Goal: Task Accomplishment & Management: Use online tool/utility

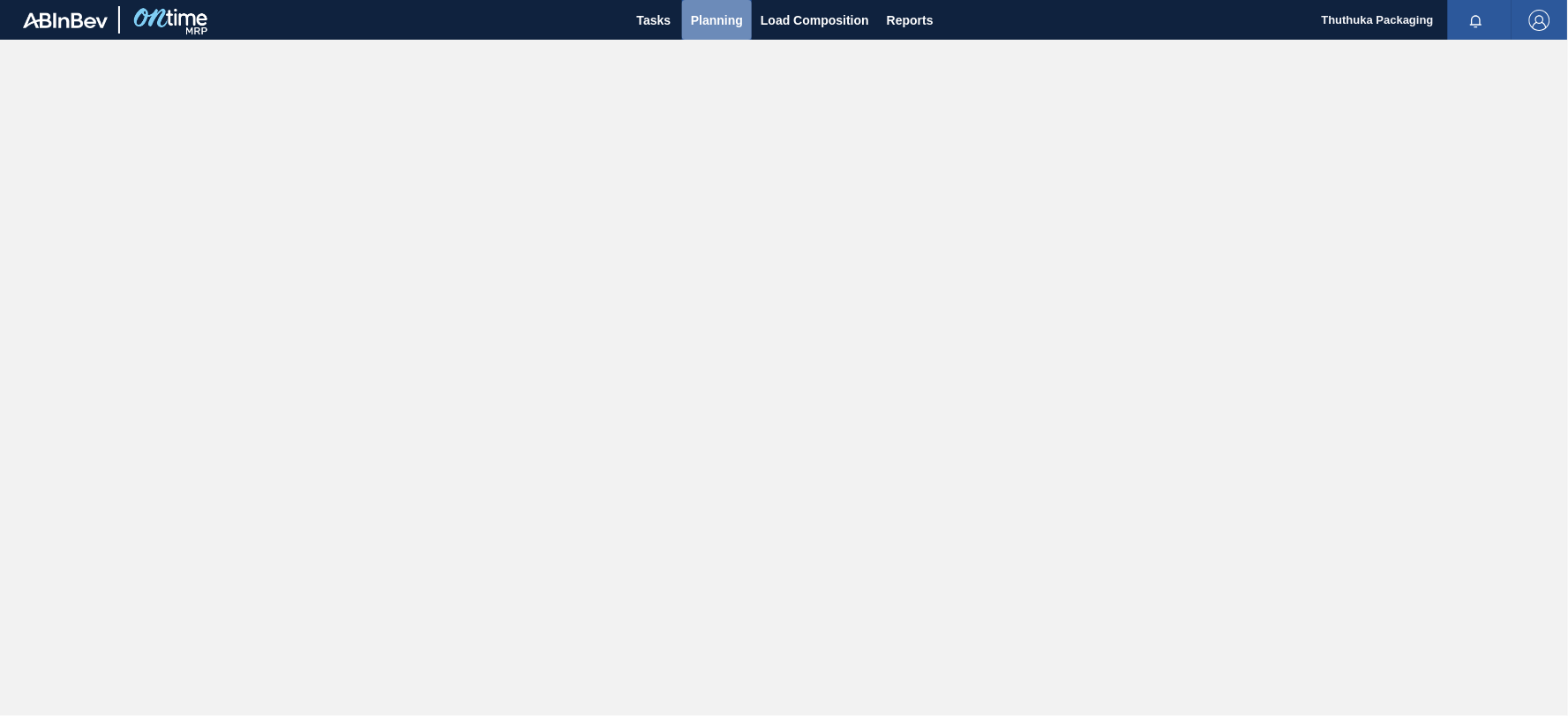
click at [712, 22] on span "Planning" at bounding box center [716, 20] width 52 height 21
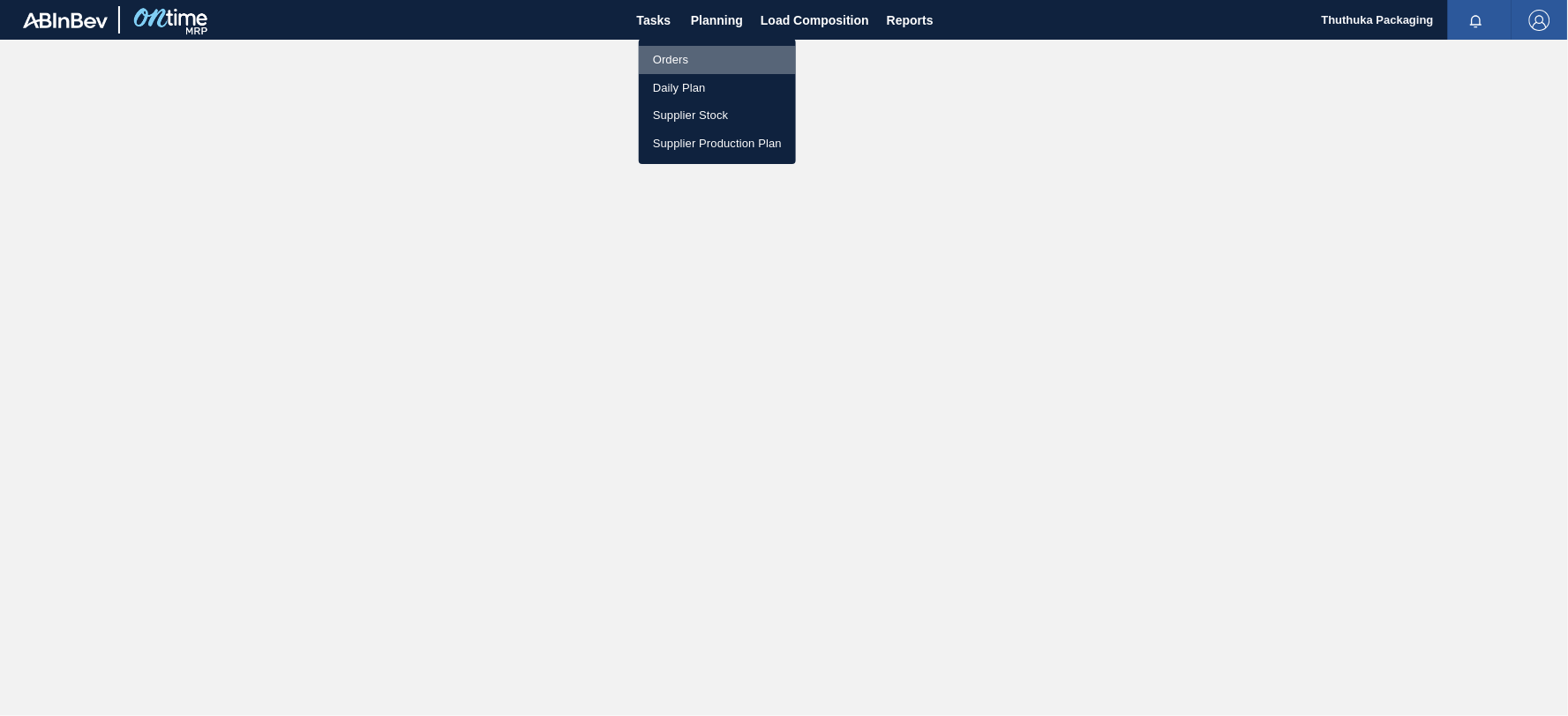
click at [680, 60] on li "Orders" at bounding box center [717, 60] width 157 height 28
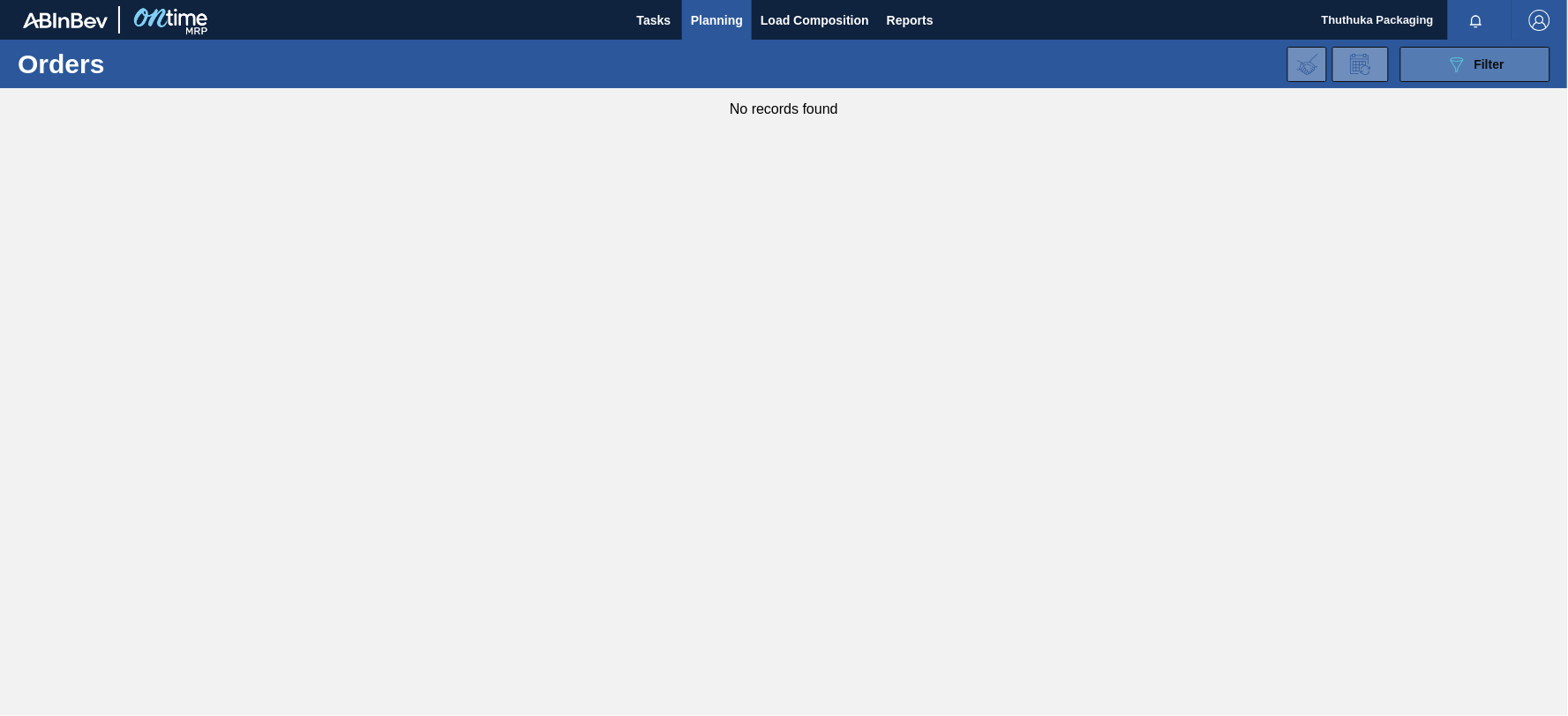
click at [1430, 73] on button "089F7B8B-B2A5-4AFE-B5C0-19BA573D28AC Filter" at bounding box center [1475, 65] width 150 height 35
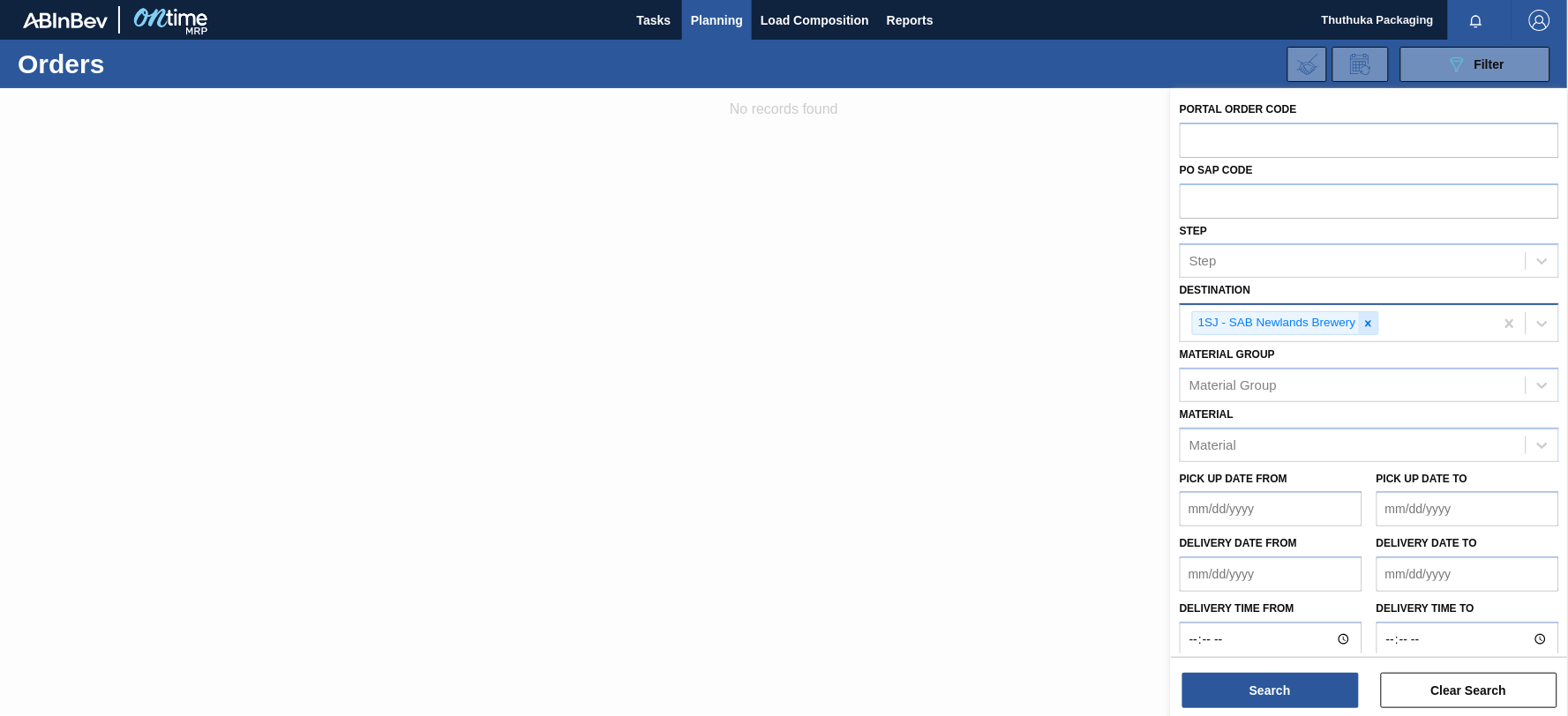
click at [1371, 321] on icon at bounding box center [1369, 324] width 12 height 12
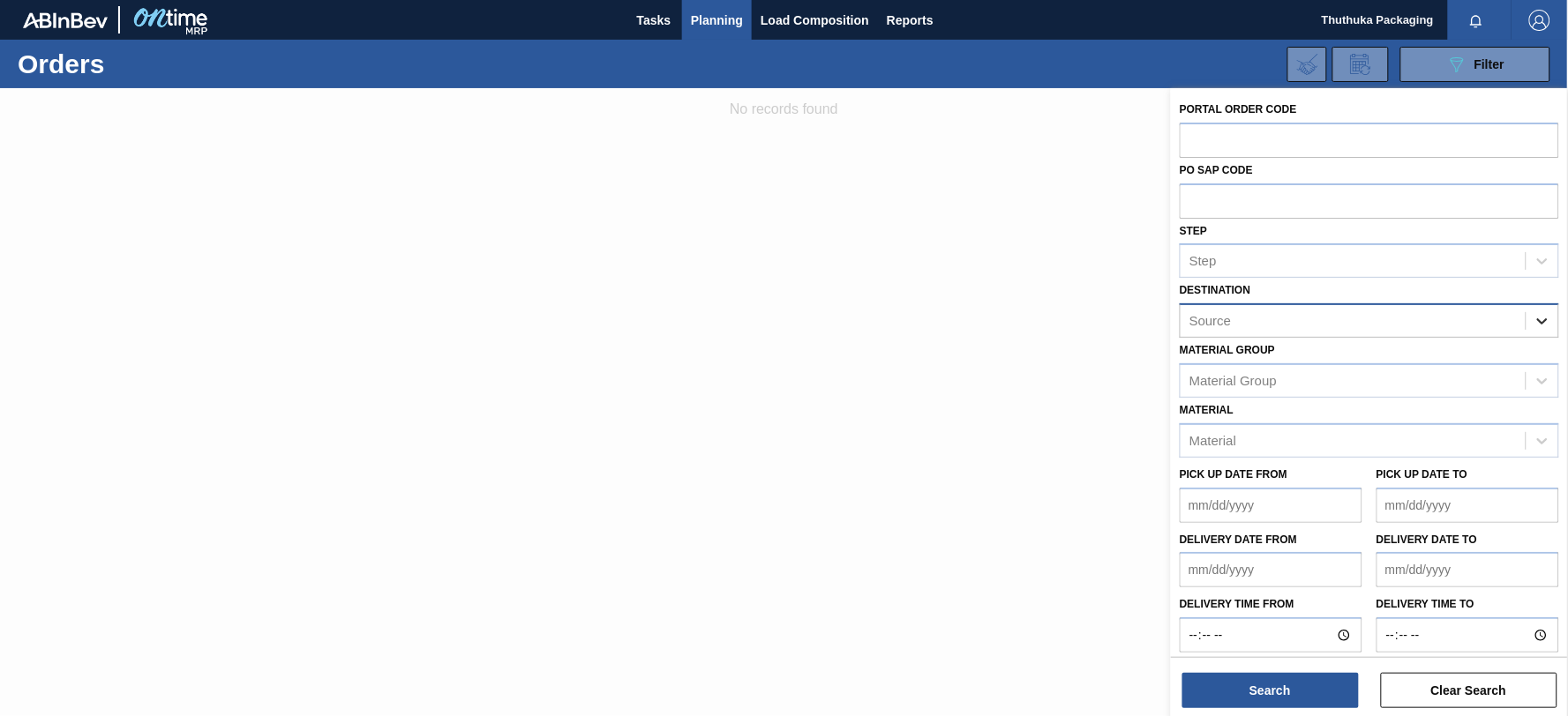
click at [1536, 320] on icon at bounding box center [1542, 321] width 18 height 18
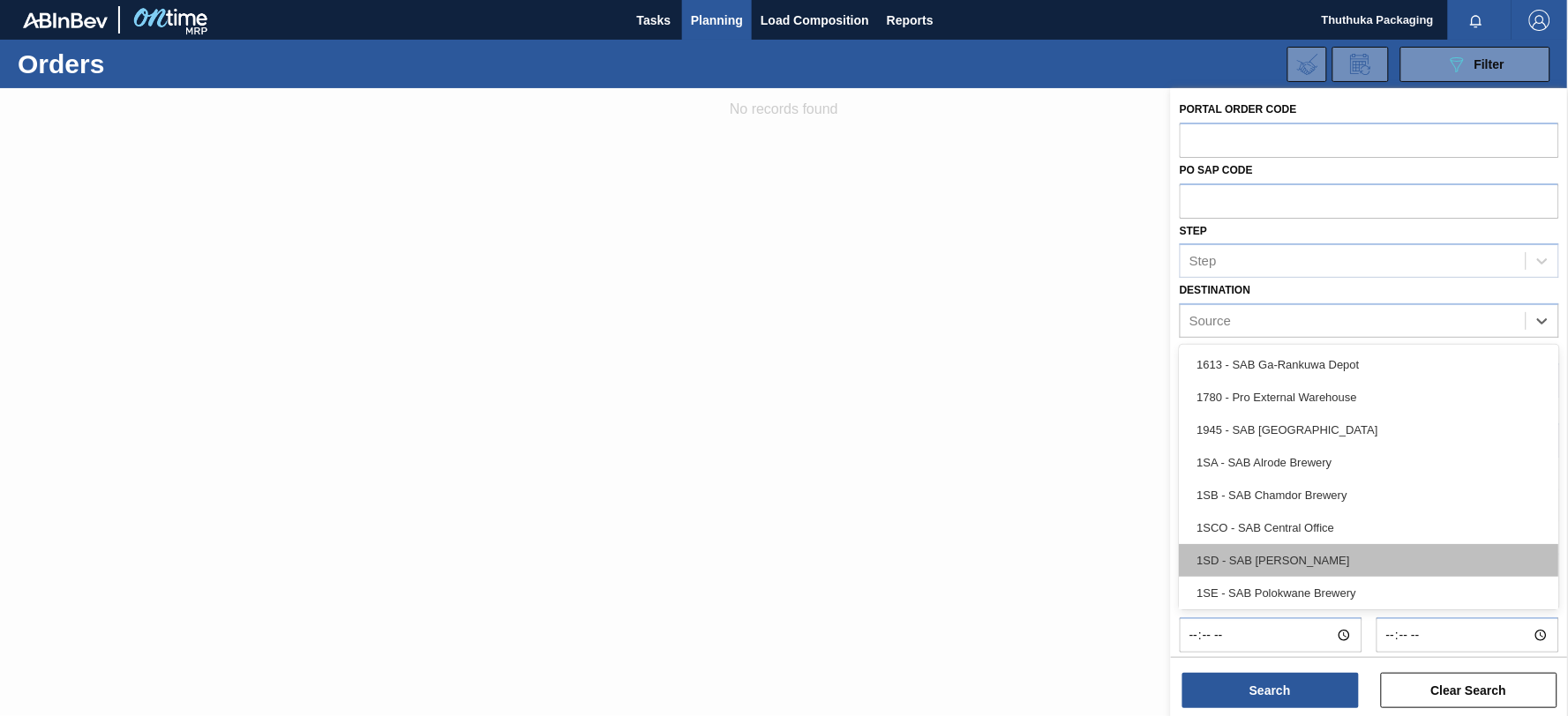
click at [1309, 559] on div "1SD - SAB [PERSON_NAME]" at bounding box center [1369, 560] width 380 height 33
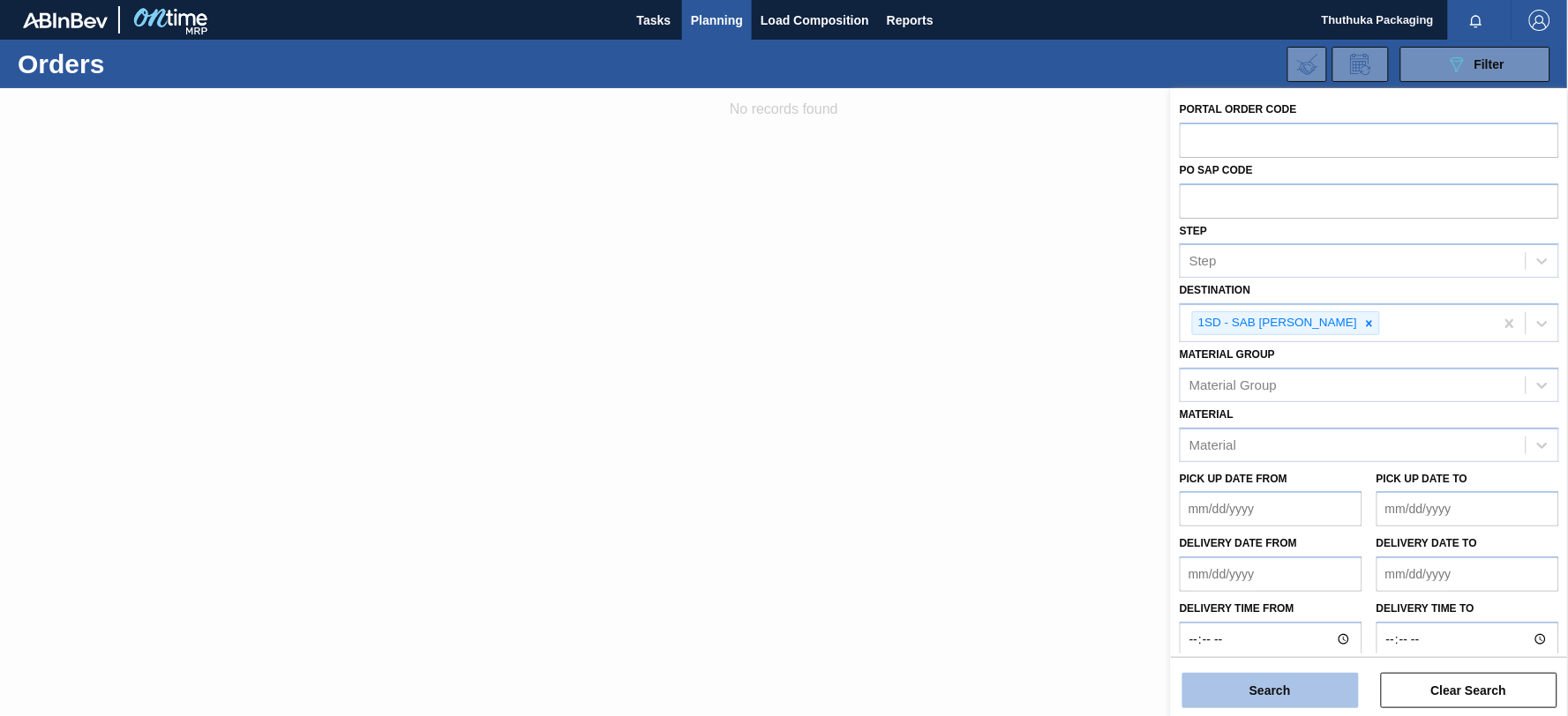
click at [1294, 685] on button "Search" at bounding box center [1270, 690] width 176 height 35
